Goal: Book appointment/travel/reservation

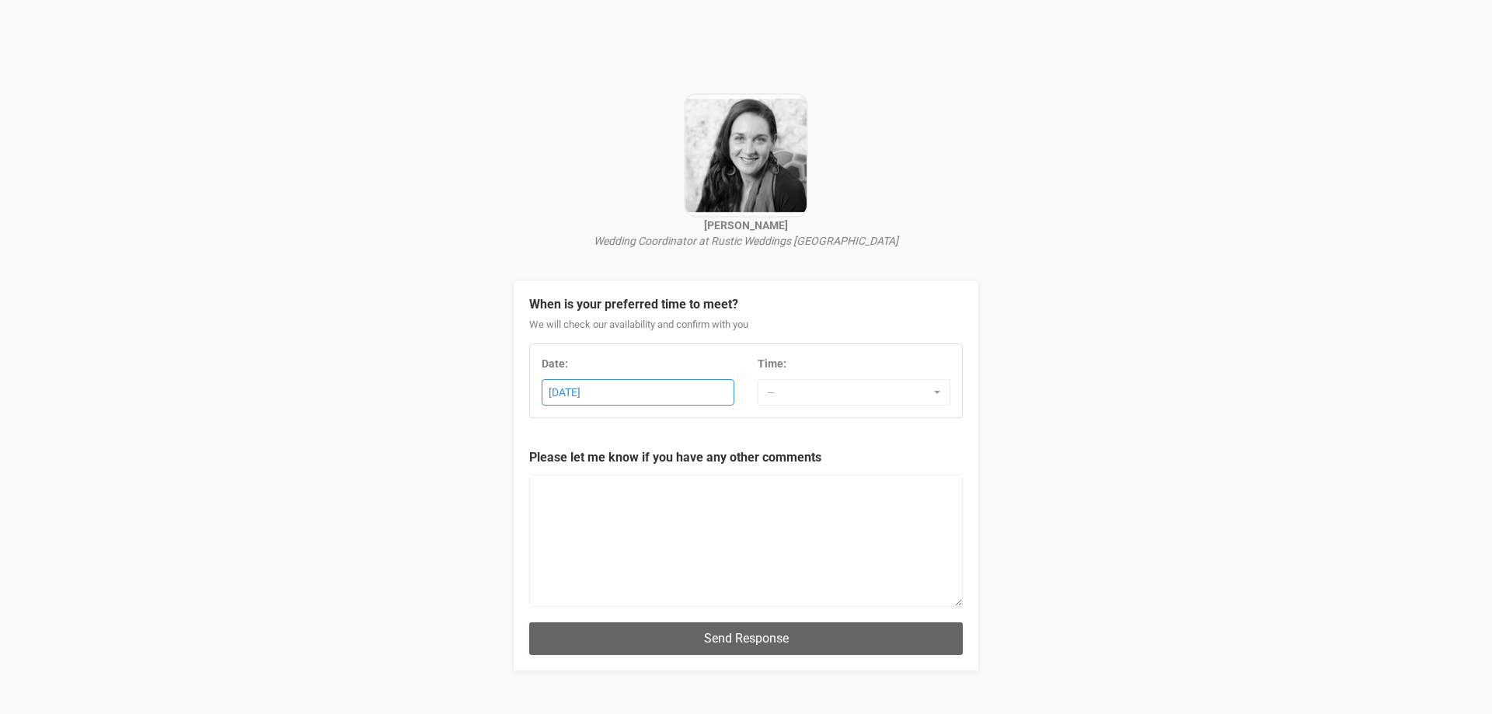
click at [677, 396] on div "2nd September 2025" at bounding box center [637, 393] width 191 height 26
click at [786, 392] on span "--" at bounding box center [849, 393] width 162 height 16
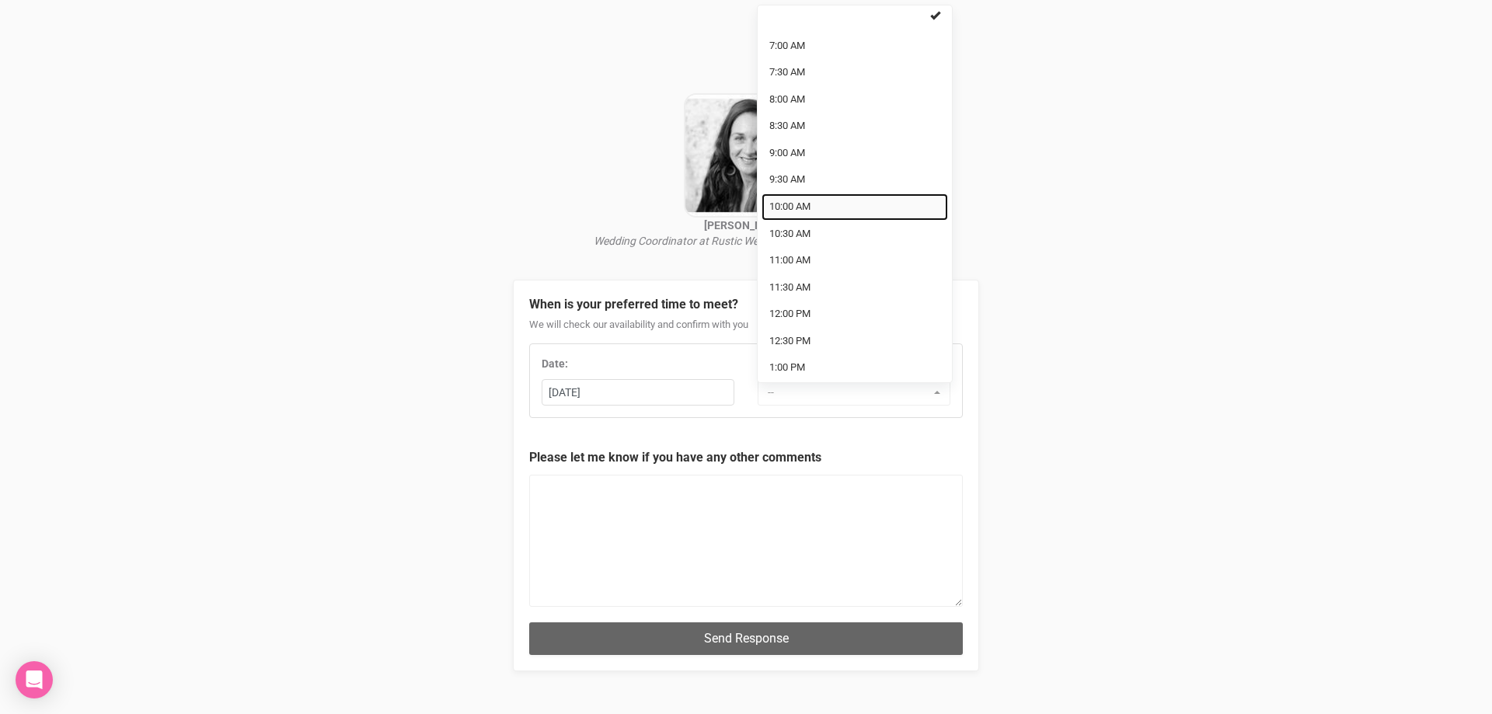
click at [791, 206] on span "10:00 AM" at bounding box center [789, 207] width 41 height 15
select select "10:00 AM"
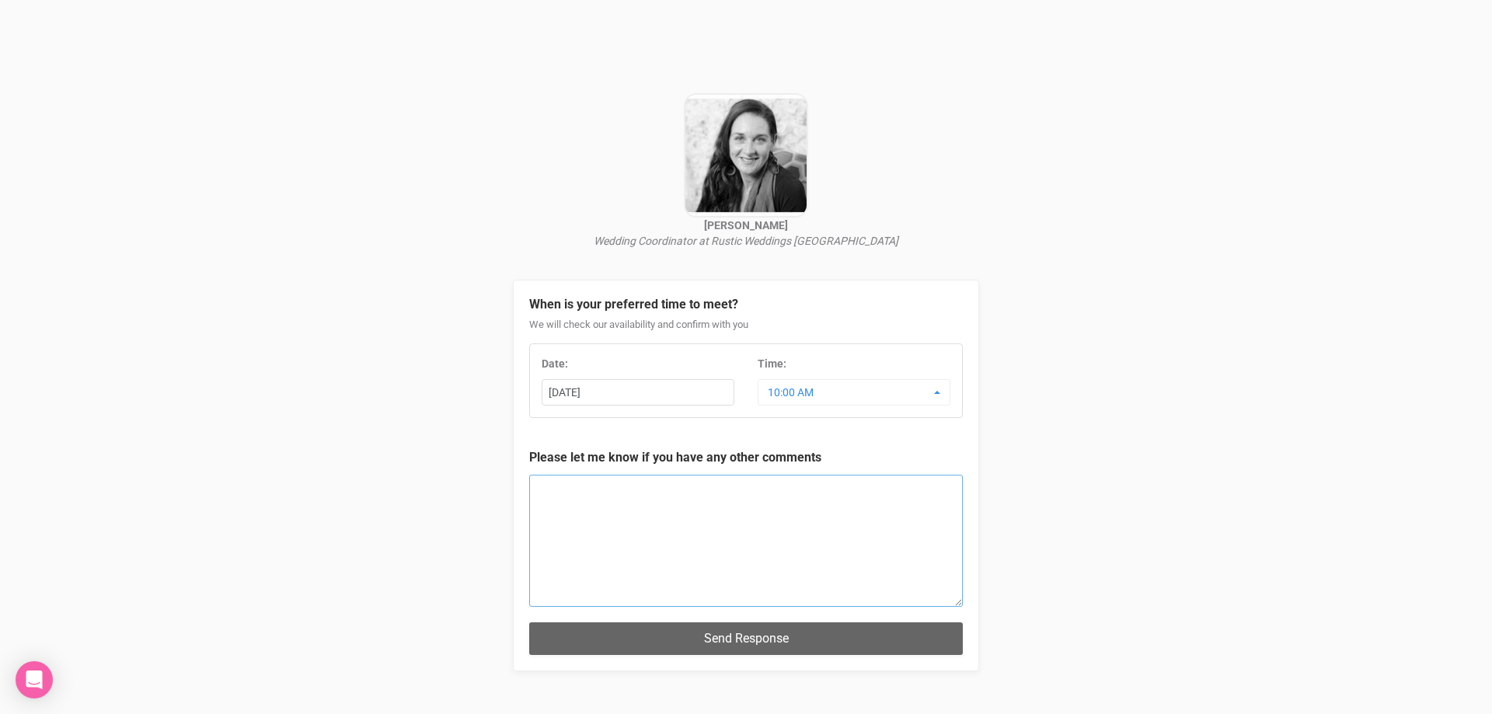
click at [601, 522] on textarea at bounding box center [746, 541] width 434 height 132
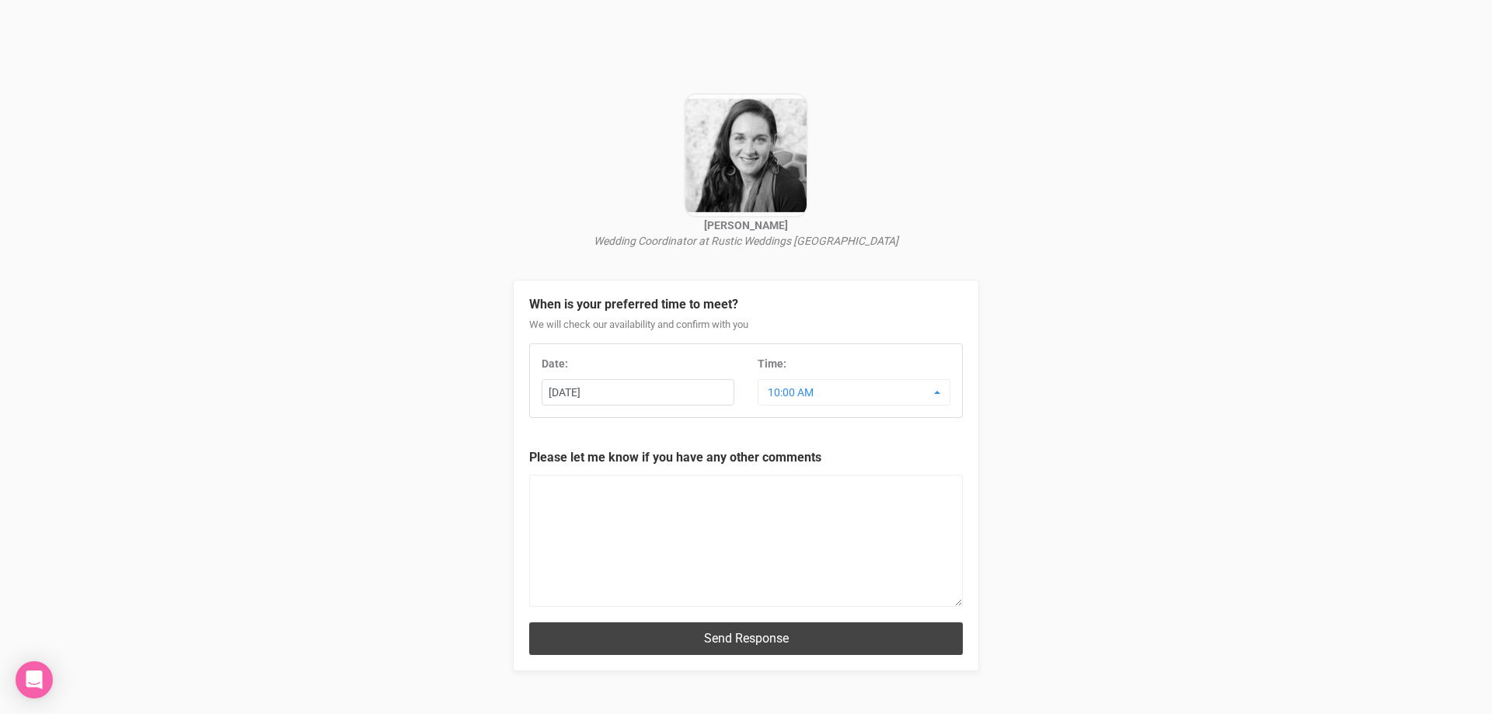
click at [733, 638] on button "Send Response" at bounding box center [746, 638] width 434 height 32
